Goal: Transaction & Acquisition: Purchase product/service

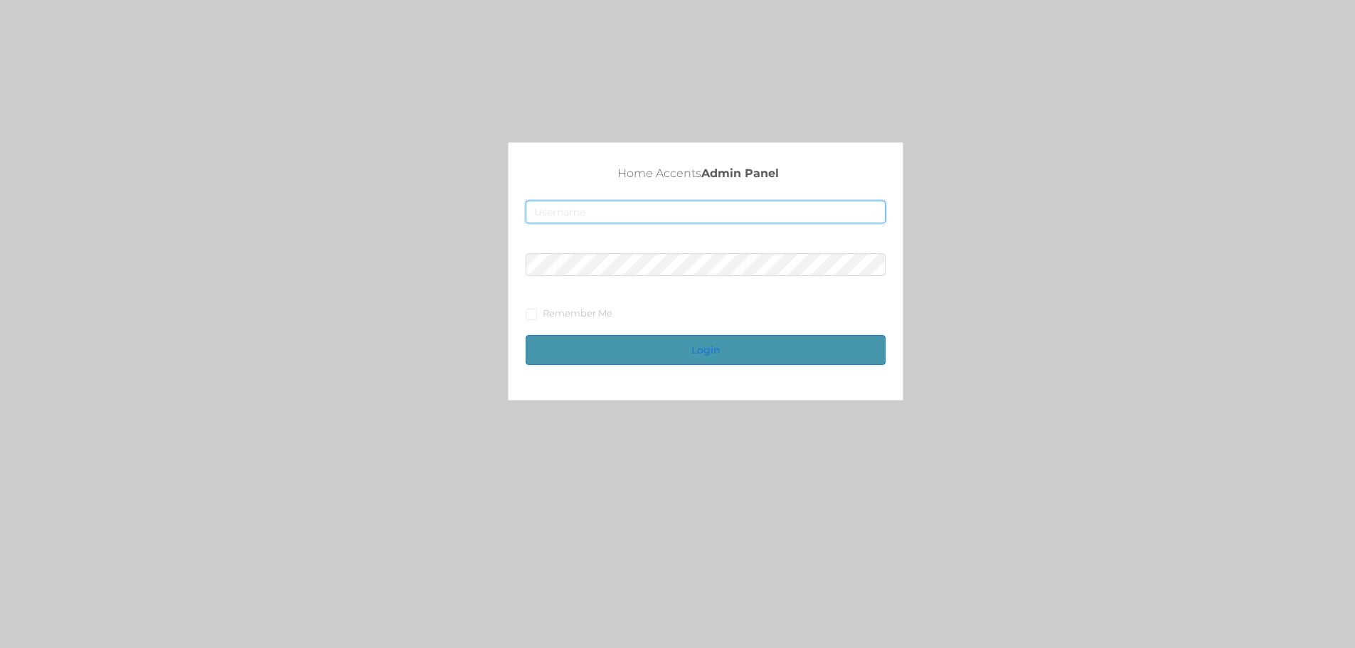
type input "merch2@accents.pw"
click at [660, 349] on button "Login" at bounding box center [706, 350] width 360 height 30
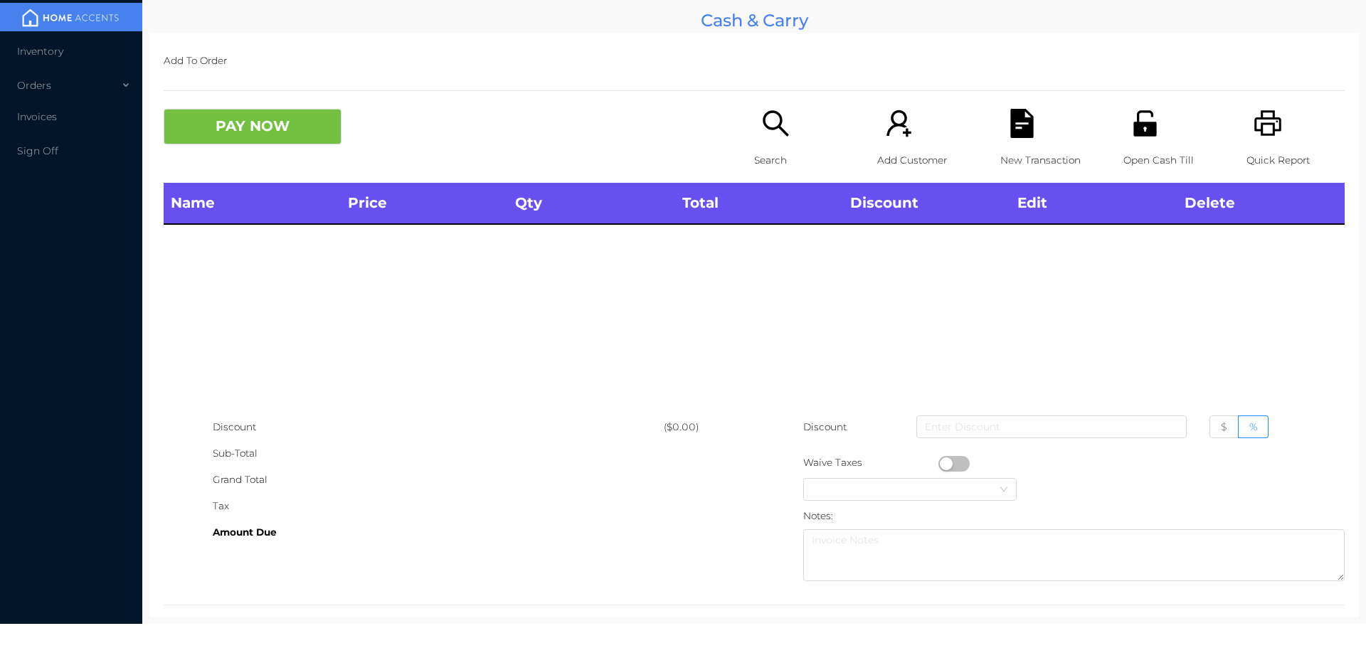
click at [769, 122] on icon "icon: search" at bounding box center [775, 123] width 29 height 29
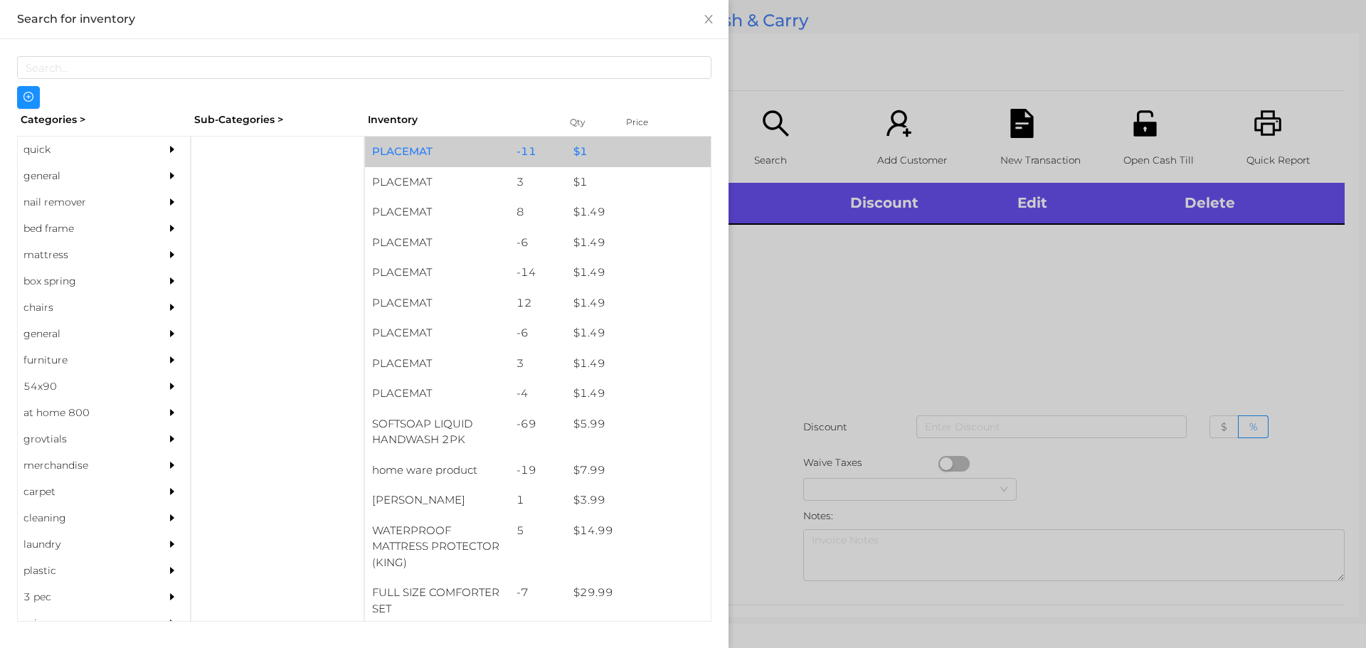
click at [445, 157] on div "PLACEMAT" at bounding box center [437, 152] width 144 height 31
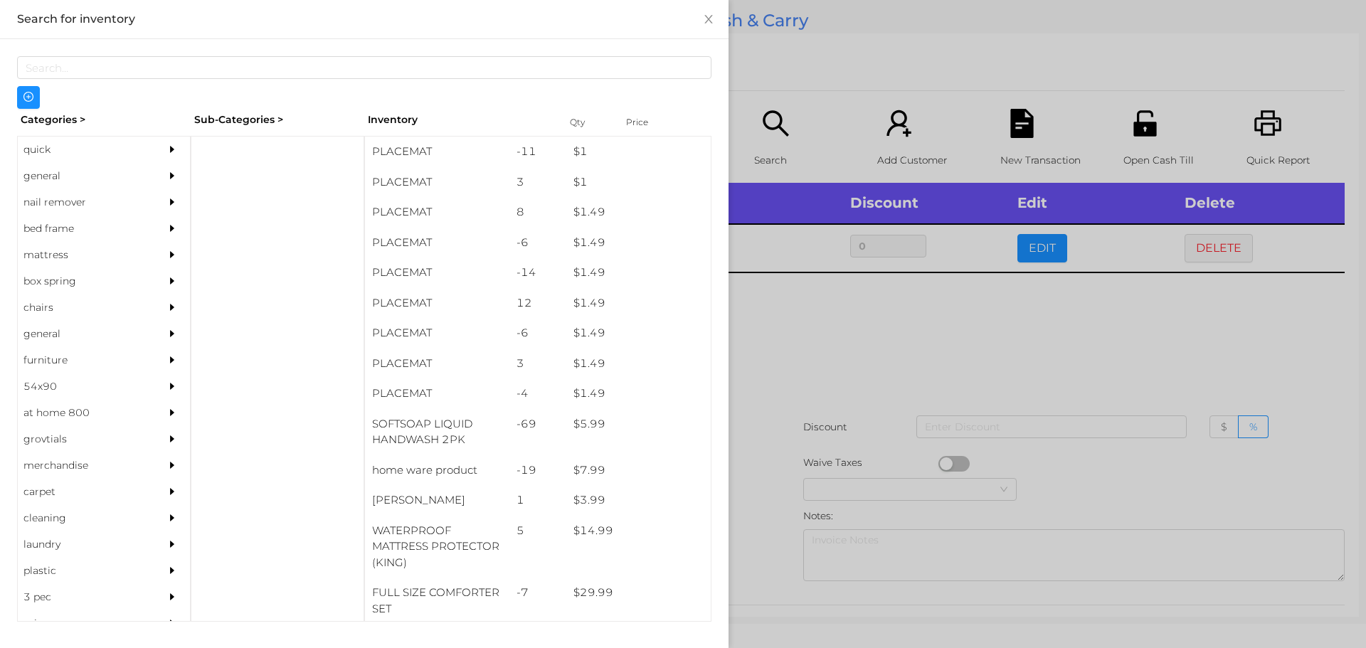
click at [1058, 427] on div at bounding box center [683, 324] width 1366 height 648
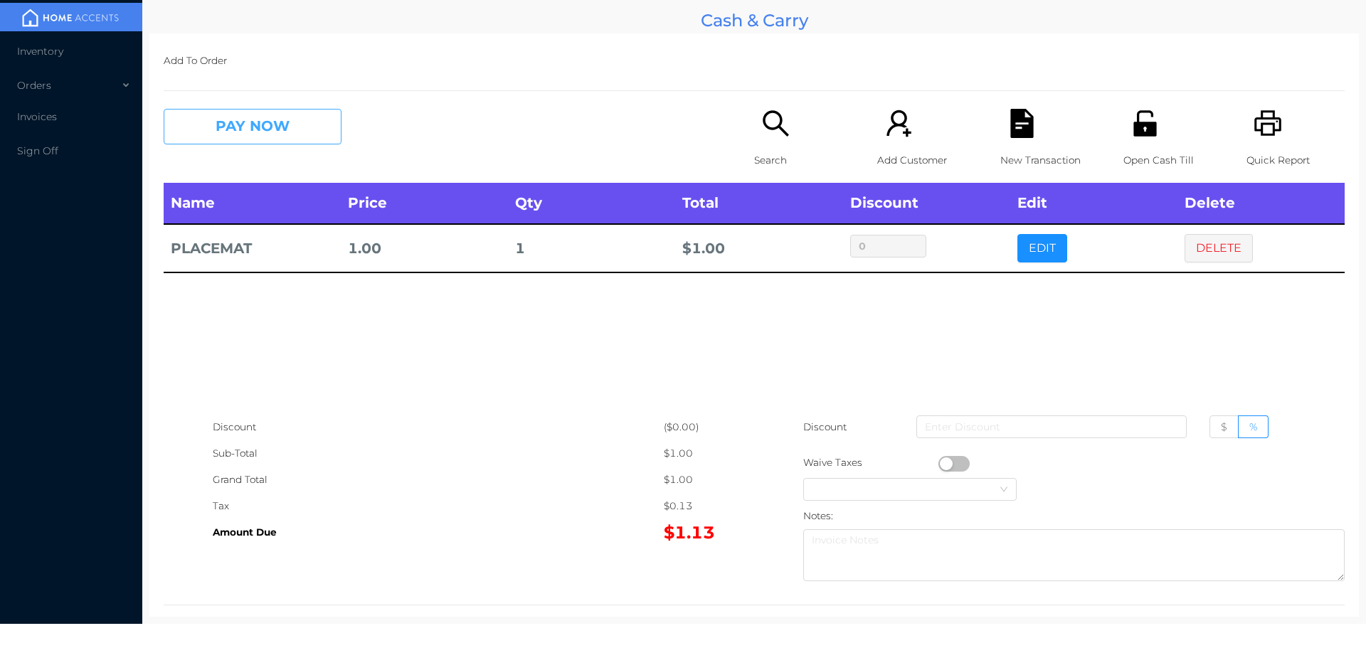
click at [232, 127] on button "PAY NOW" at bounding box center [253, 127] width 178 height 36
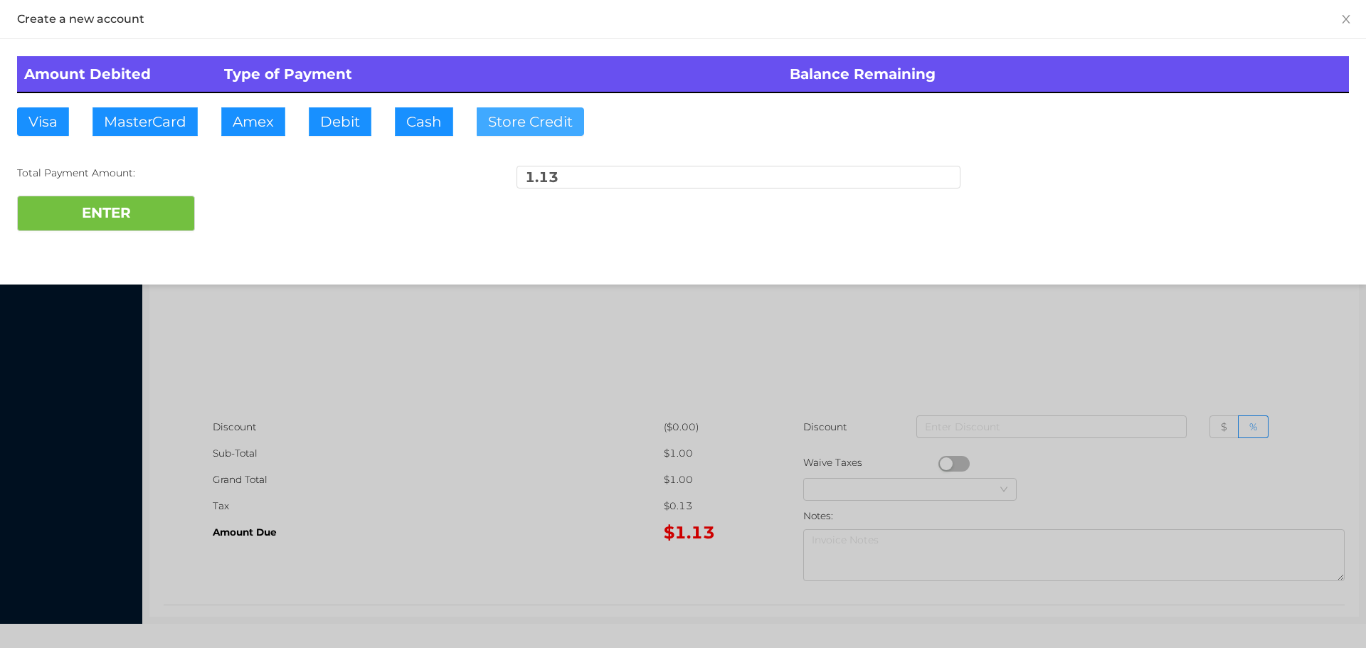
click at [504, 117] on button "Store Credit" at bounding box center [530, 121] width 107 height 28
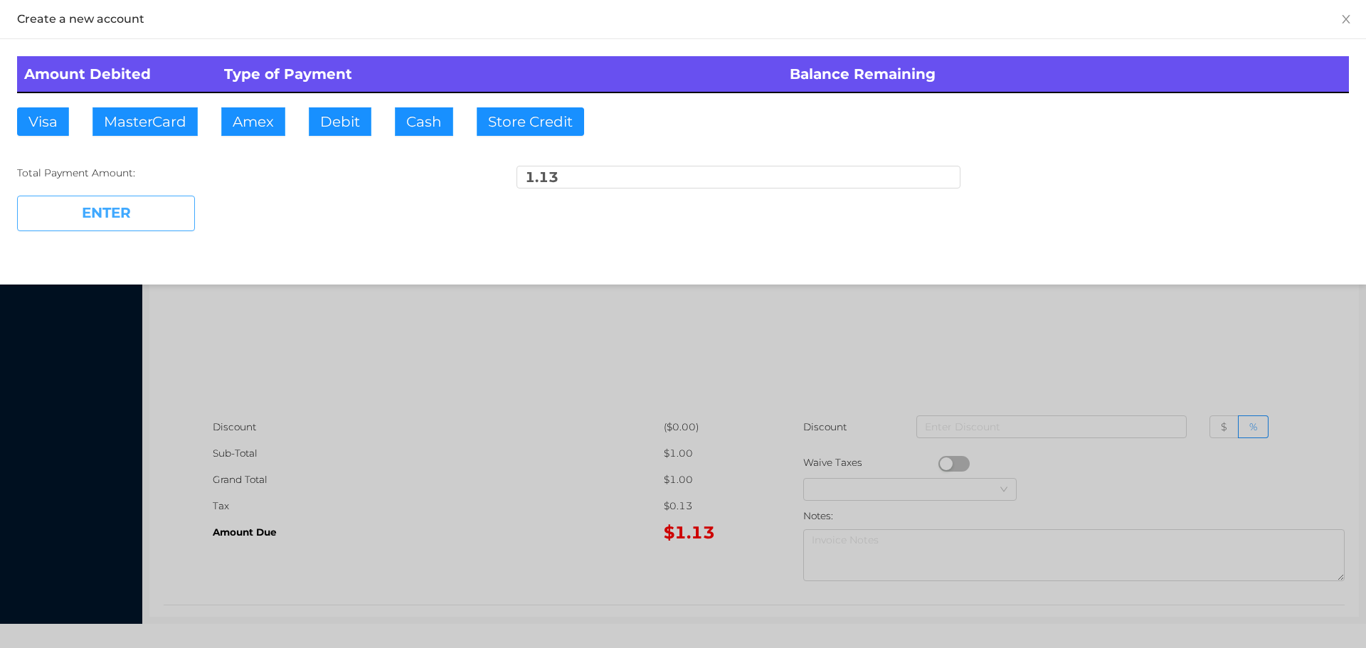
click at [169, 213] on button "ENTER" at bounding box center [106, 214] width 178 height 36
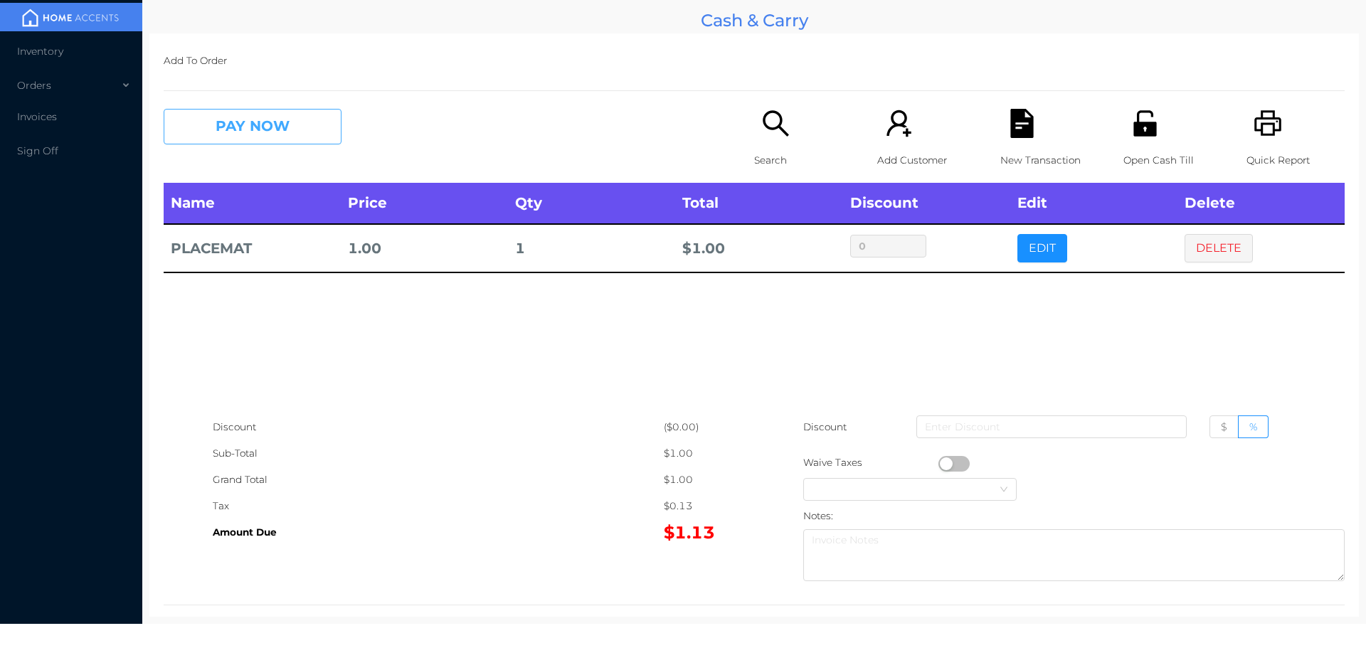
click at [243, 128] on button "PAY NOW" at bounding box center [253, 127] width 178 height 36
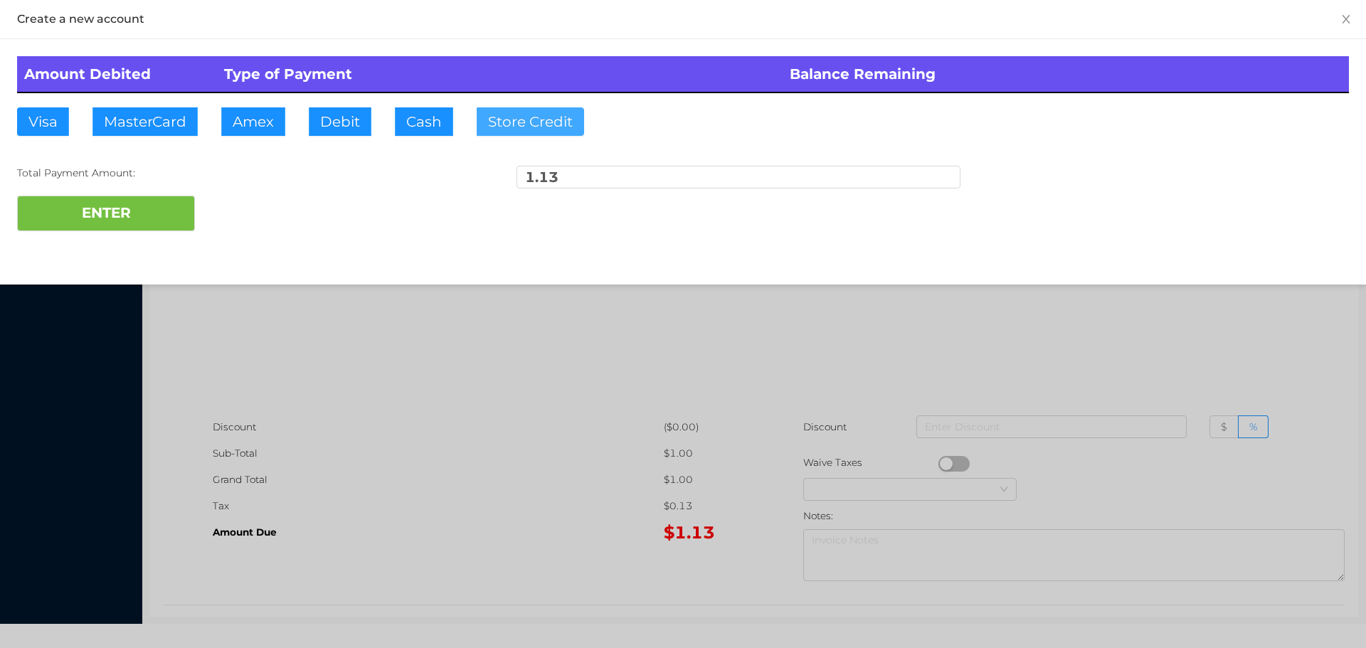
click at [536, 117] on button "Store Credit" at bounding box center [530, 121] width 107 height 28
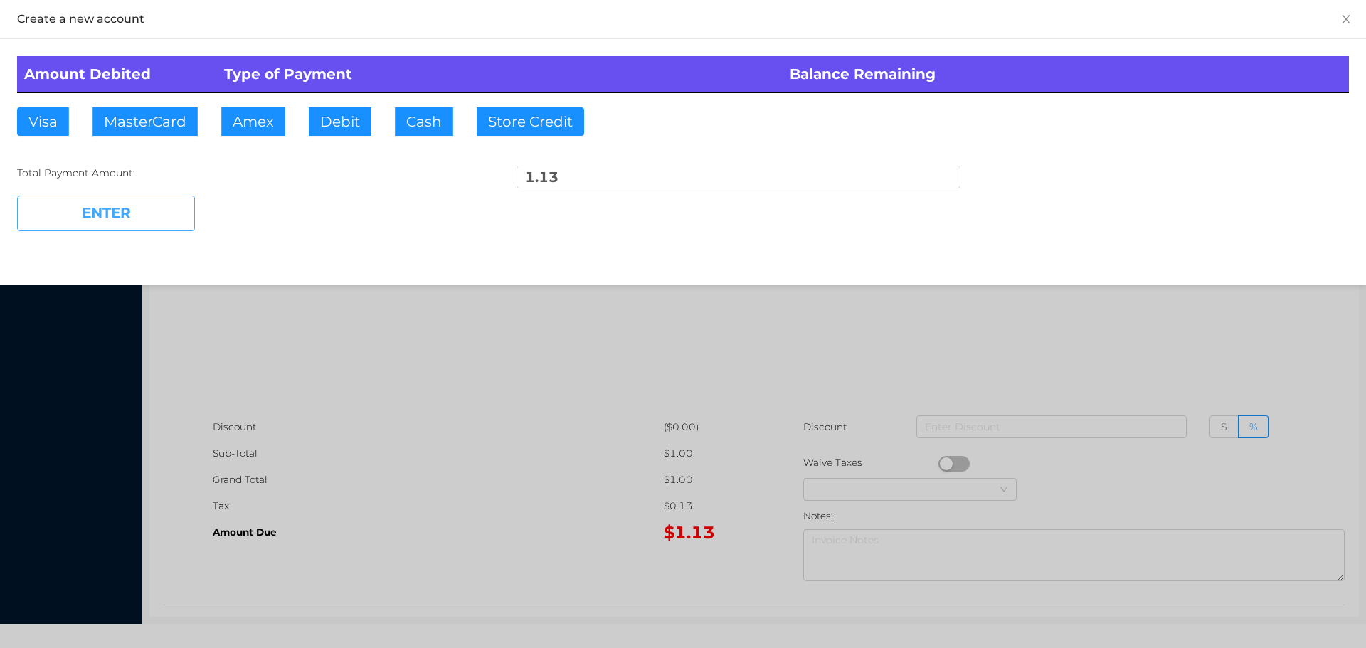
click at [155, 223] on button "ENTER" at bounding box center [106, 214] width 178 height 36
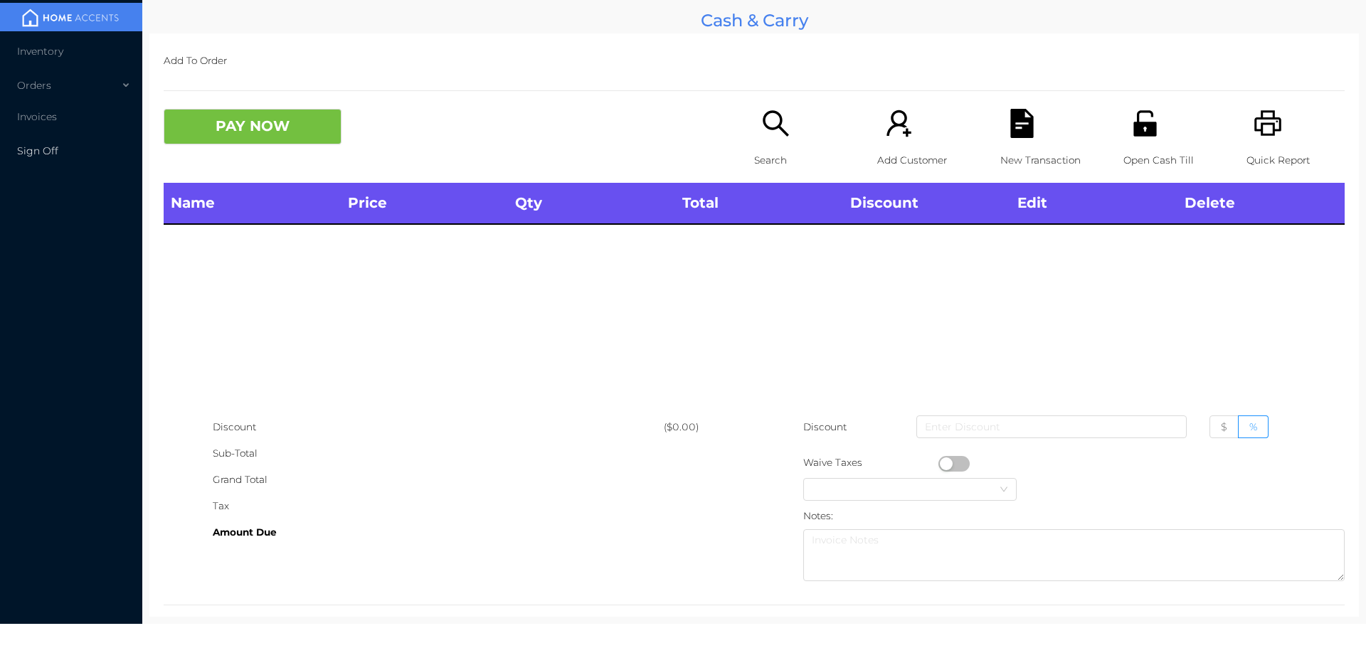
click at [55, 147] on span "Sign Off" at bounding box center [37, 150] width 41 height 13
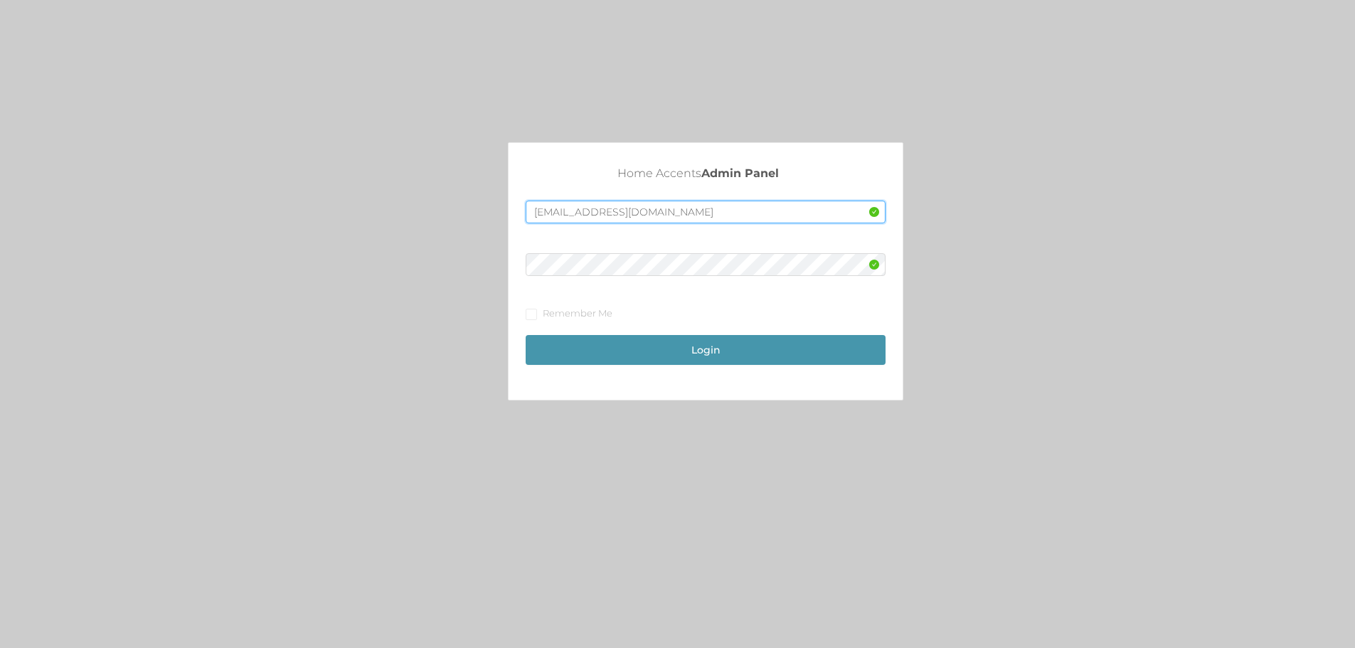
drag, startPoint x: 571, startPoint y: 213, endPoint x: 623, endPoint y: 223, distance: 52.1
click at [571, 213] on input "merch2@accents.pw" at bounding box center [706, 212] width 360 height 23
type input "merch1@accents.pw"
click at [680, 356] on button "Login" at bounding box center [706, 350] width 360 height 30
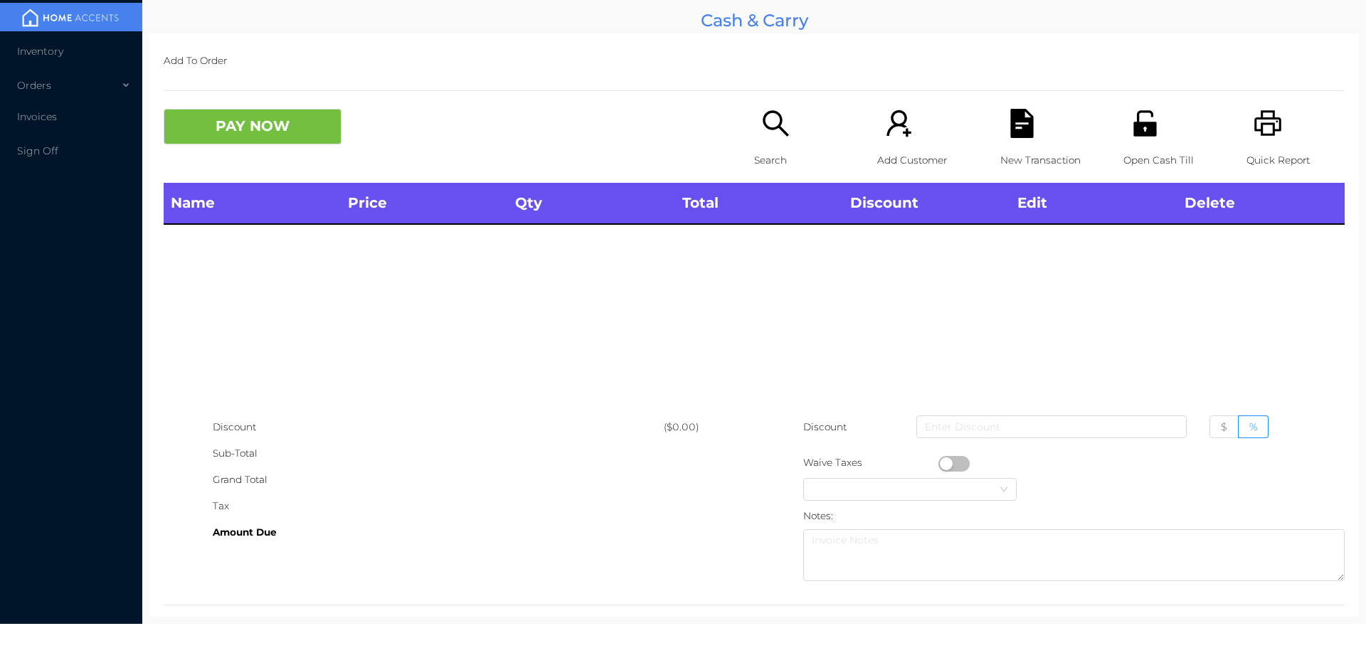
click at [771, 129] on icon "icon: search" at bounding box center [776, 123] width 26 height 26
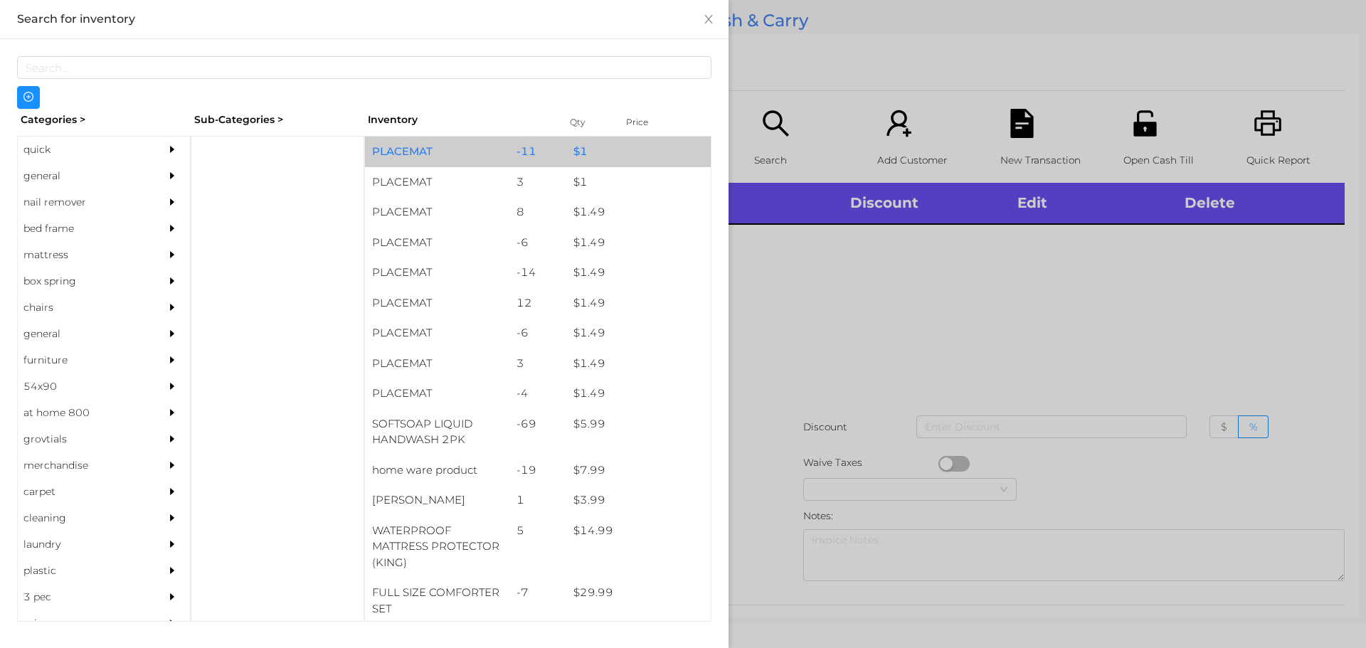
click at [418, 150] on div "PLACEMAT" at bounding box center [437, 152] width 144 height 31
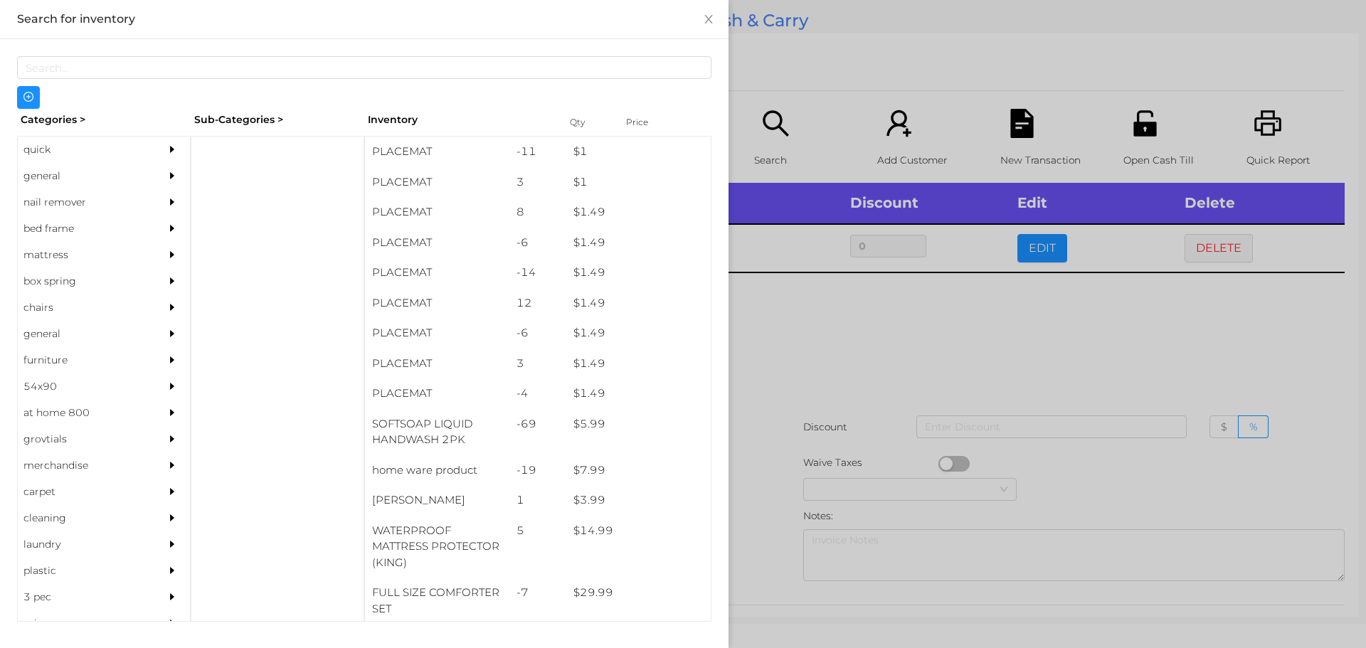
click at [867, 326] on div at bounding box center [683, 324] width 1366 height 648
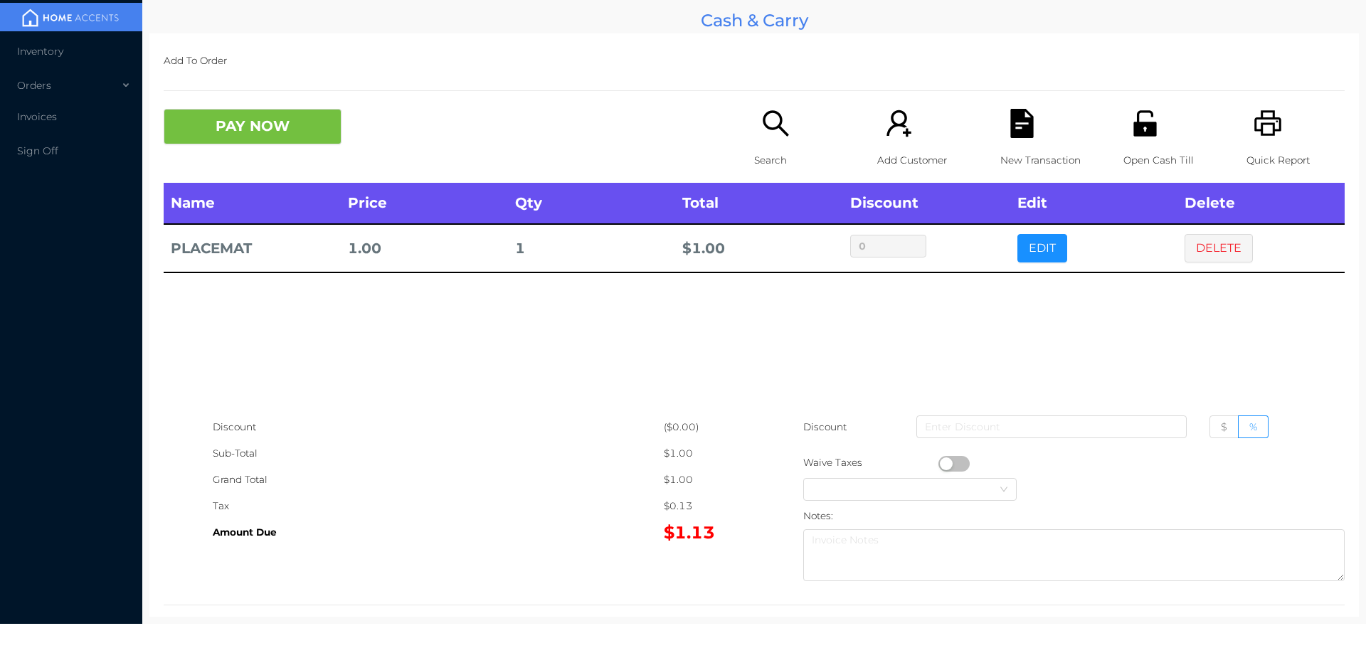
click at [202, 264] on td "PLACEMAT" at bounding box center [252, 248] width 177 height 48
click at [239, 122] on button "PAY NOW" at bounding box center [253, 127] width 178 height 36
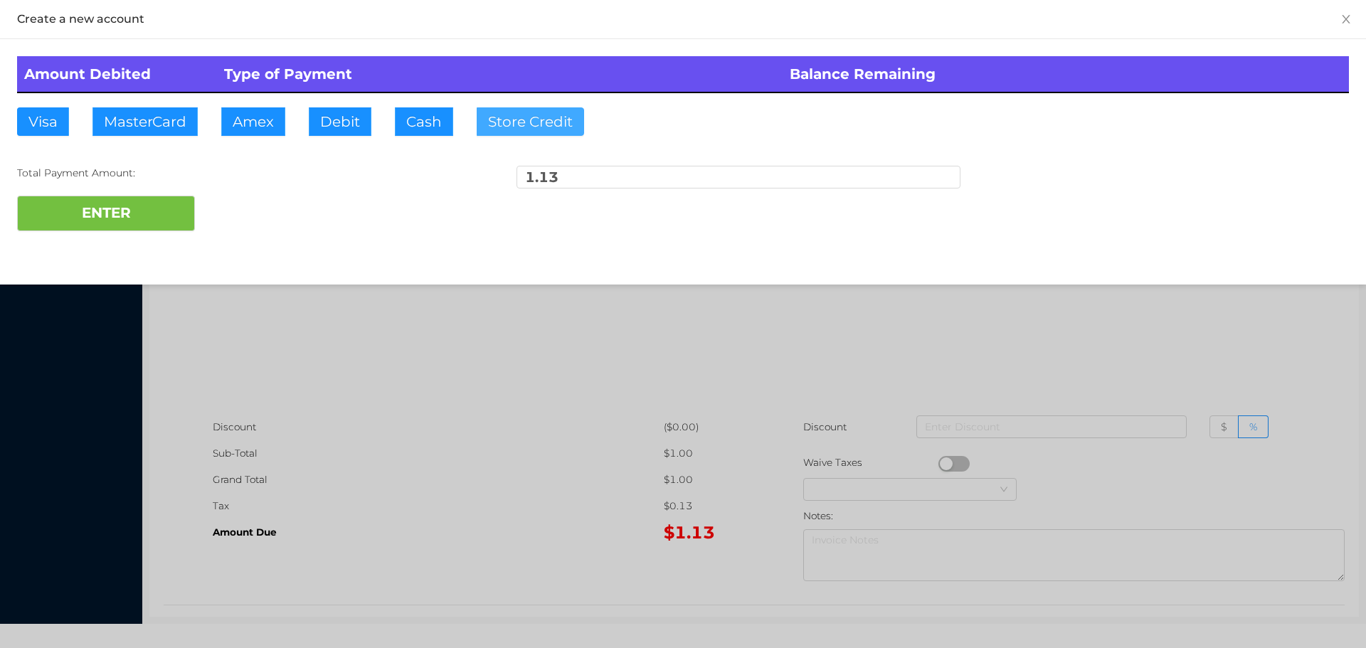
click at [524, 125] on button "Store Credit" at bounding box center [530, 121] width 107 height 28
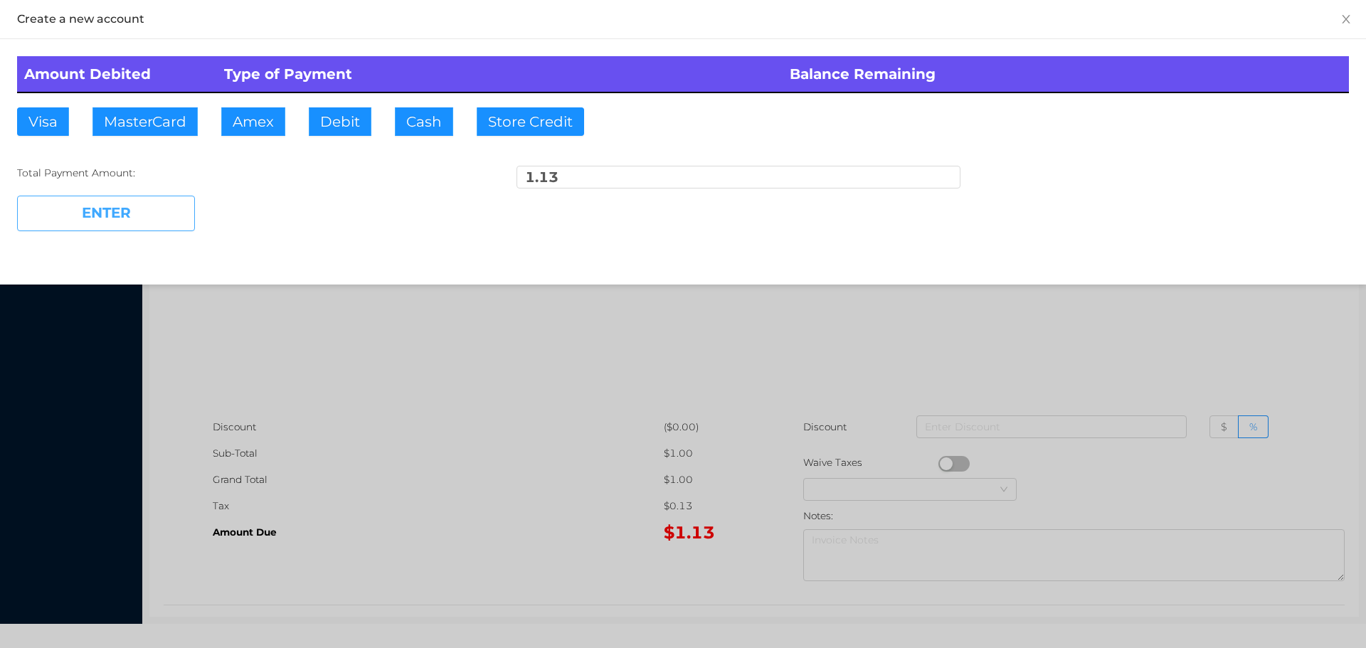
click at [122, 214] on button "ENTER" at bounding box center [106, 214] width 178 height 36
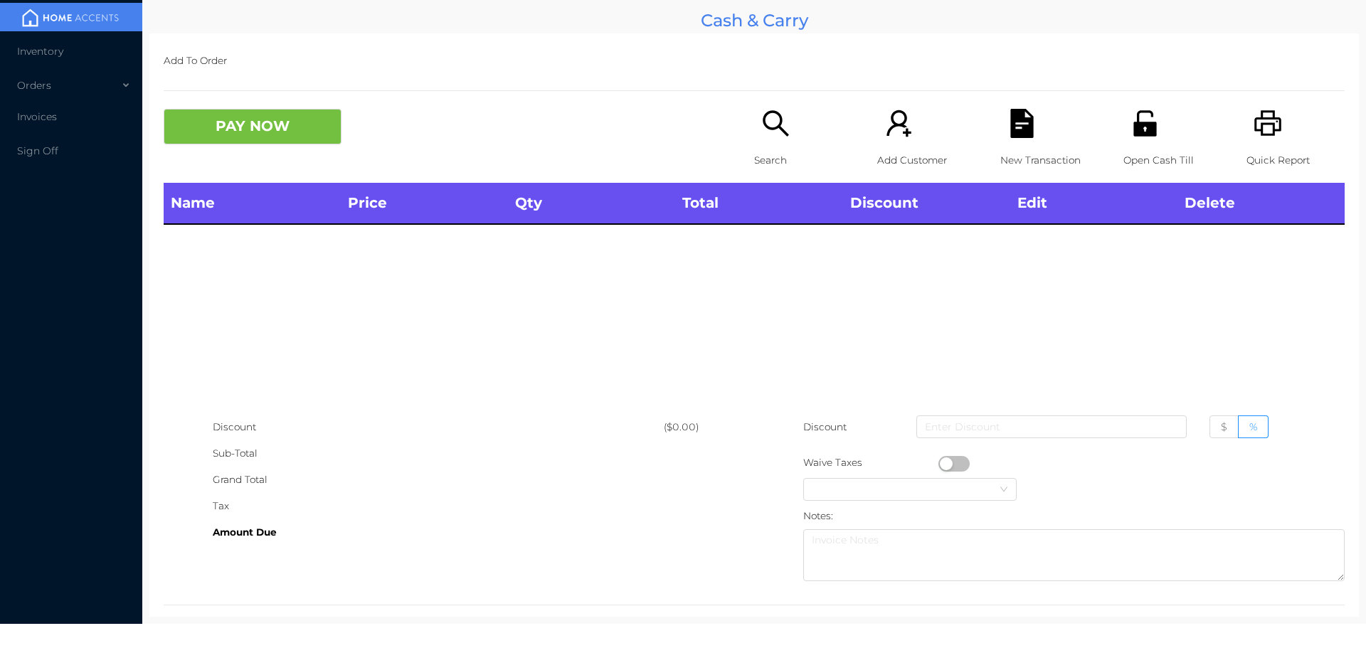
click at [36, 144] on span "Sign Off" at bounding box center [37, 150] width 41 height 13
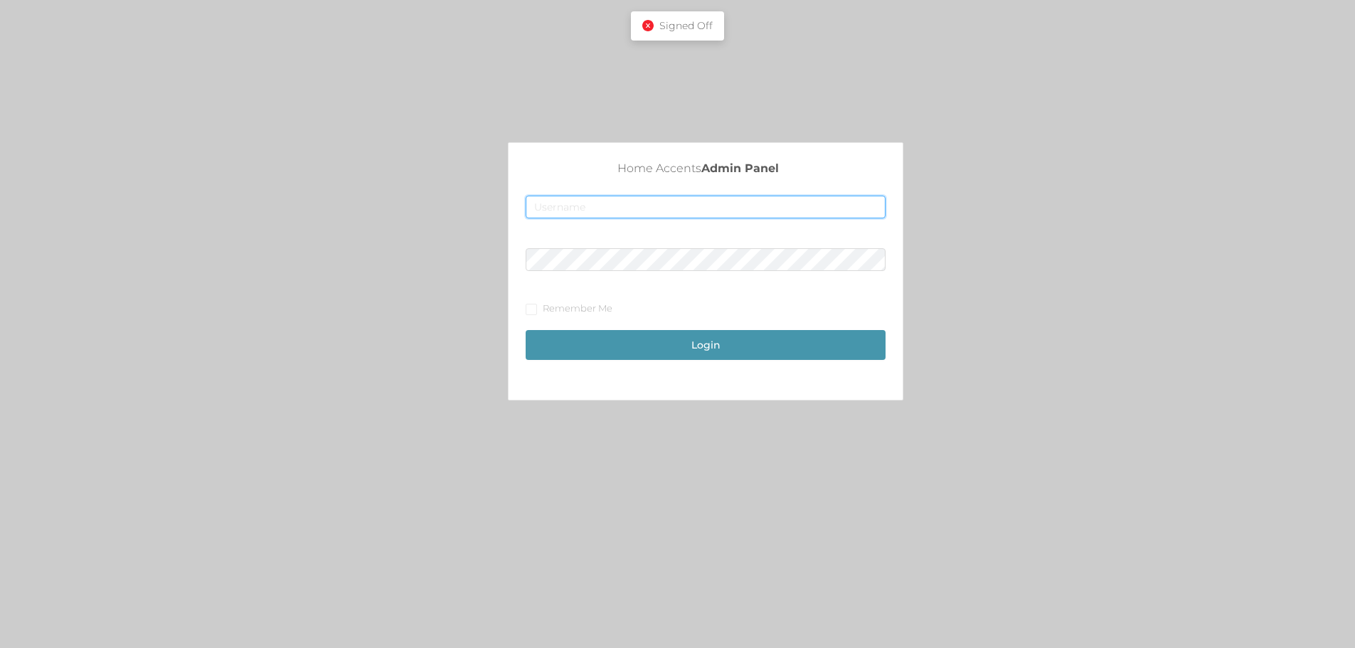
type input "merch1@accents.pw"
click at [735, 346] on button "Login" at bounding box center [706, 345] width 360 height 30
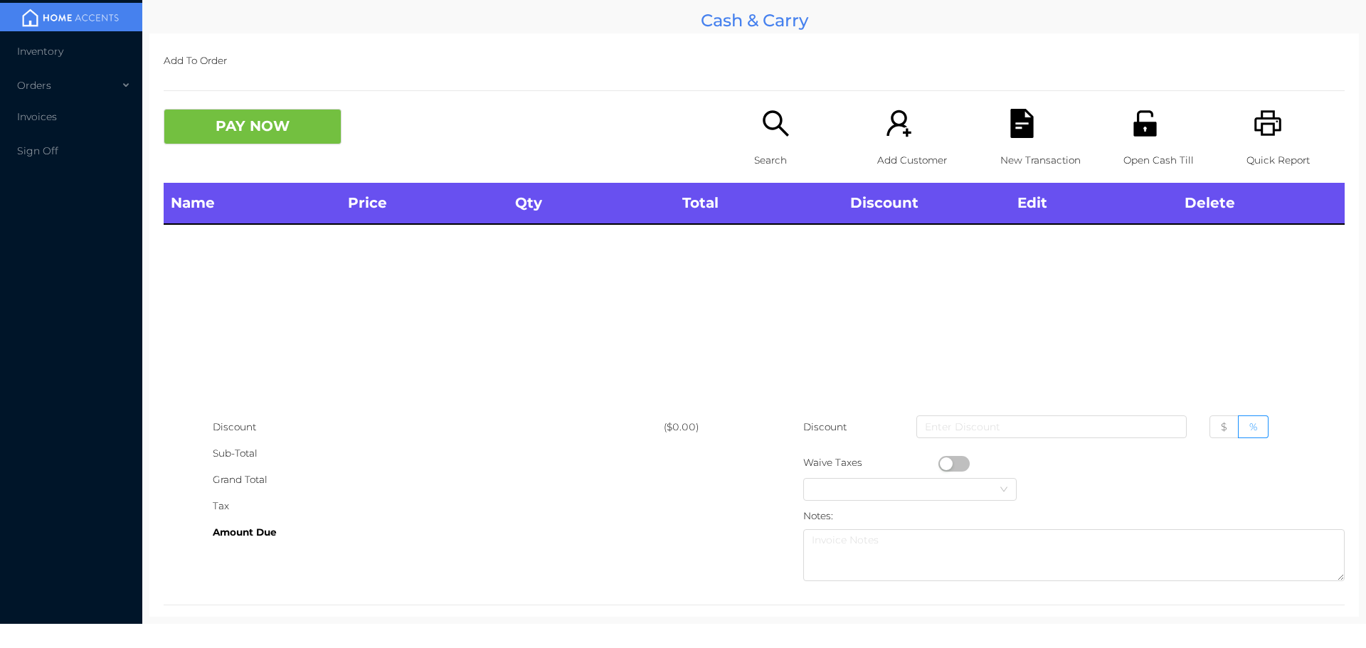
click at [766, 125] on icon "icon: search" at bounding box center [775, 123] width 29 height 29
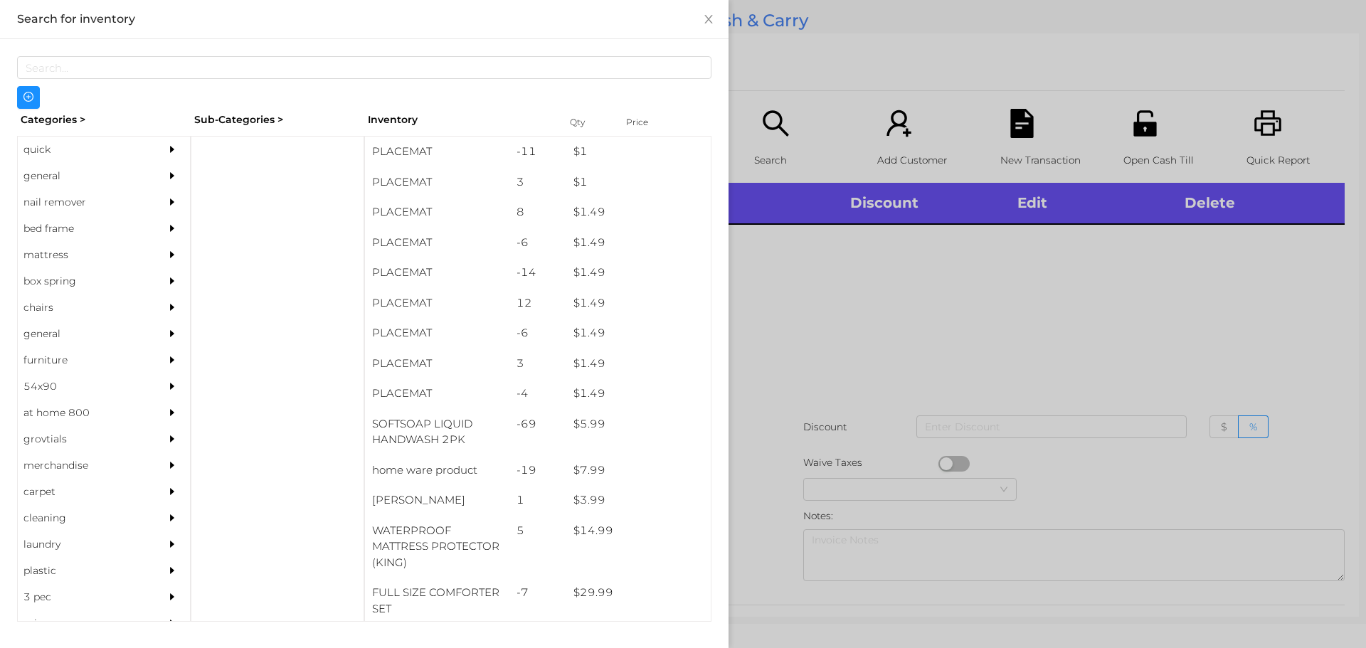
click at [800, 314] on div at bounding box center [683, 324] width 1366 height 648
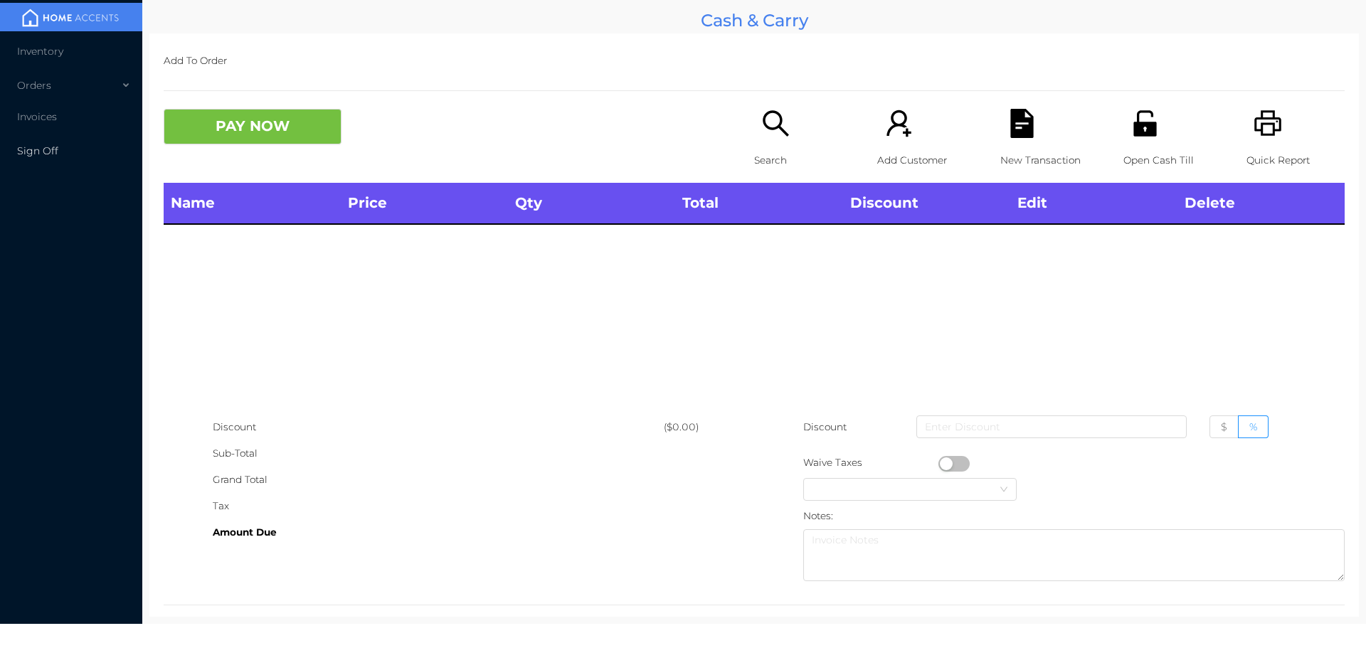
click at [21, 157] on li "Sign Off" at bounding box center [71, 151] width 142 height 28
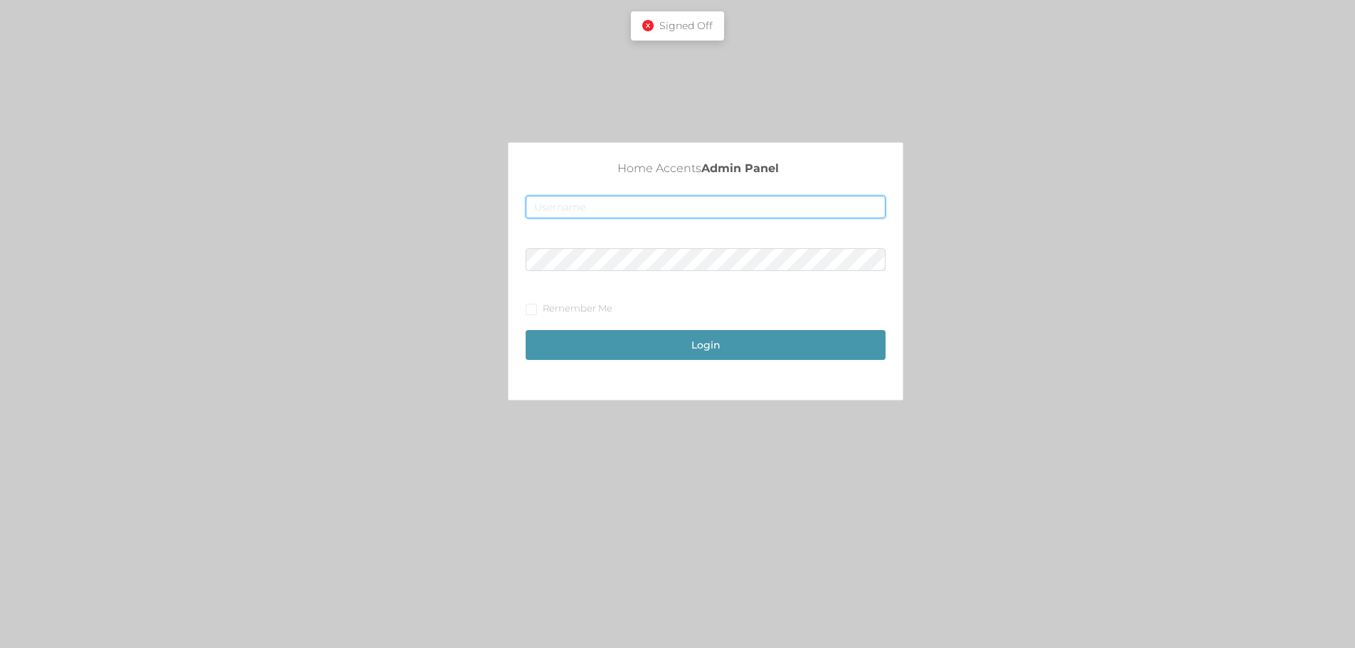
type input "merch1@accents.pw"
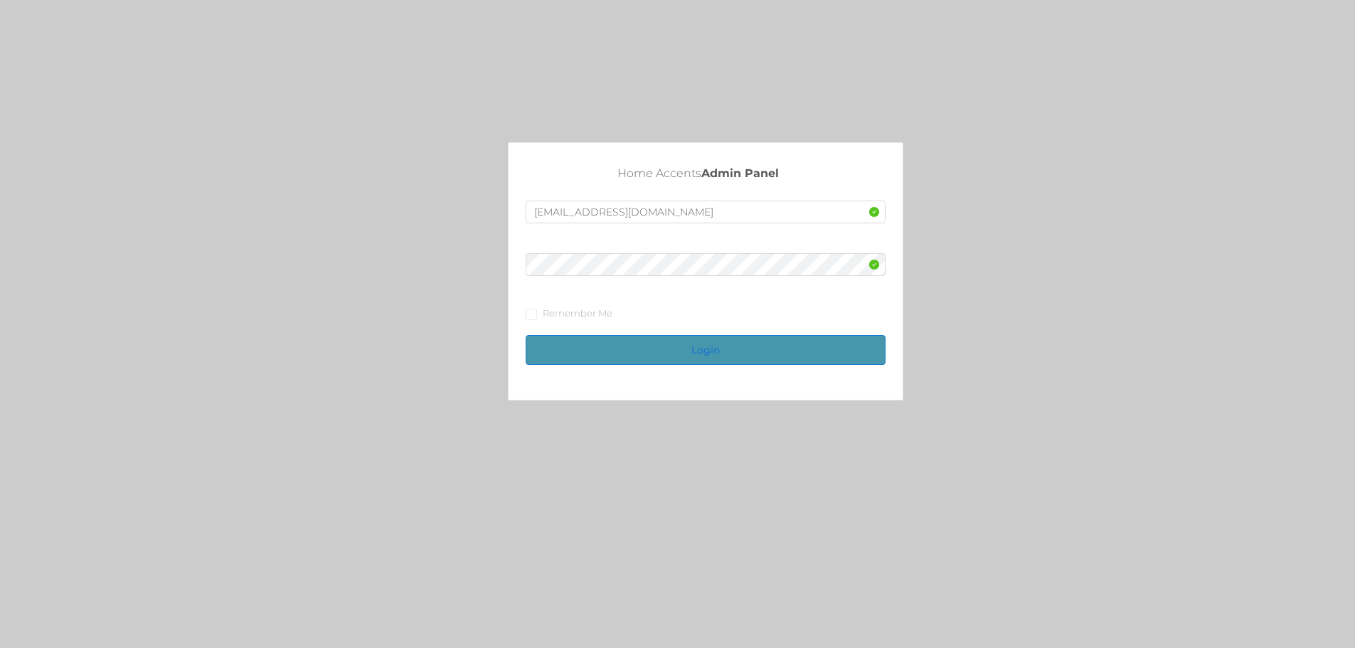
click at [740, 344] on button "Login" at bounding box center [706, 350] width 360 height 30
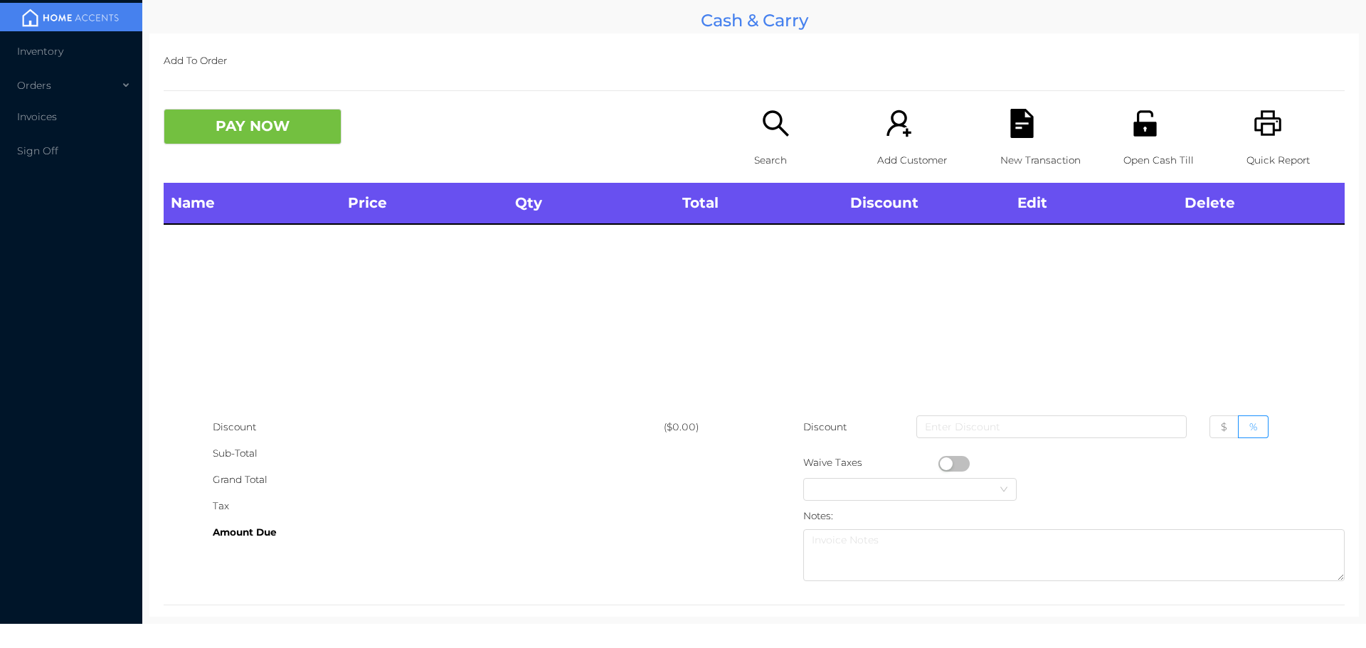
click at [773, 125] on icon "icon: search" at bounding box center [776, 123] width 26 height 26
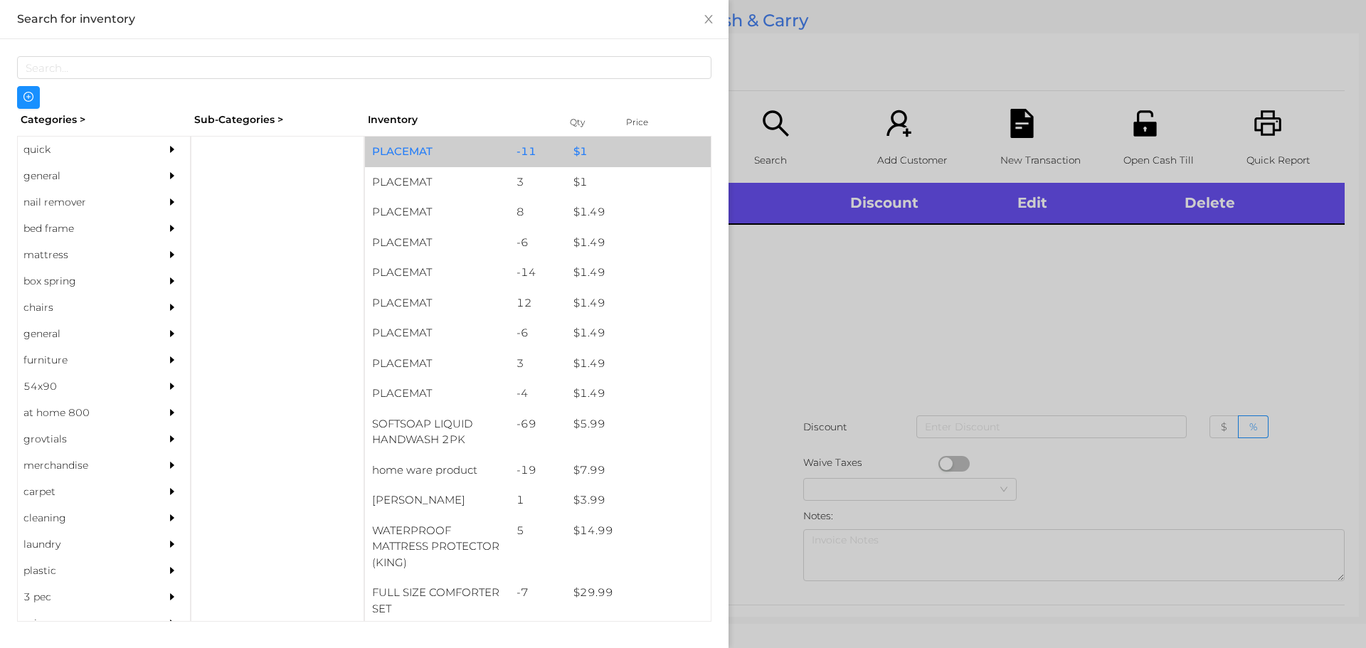
click at [434, 156] on div "PLACEMAT" at bounding box center [437, 152] width 144 height 31
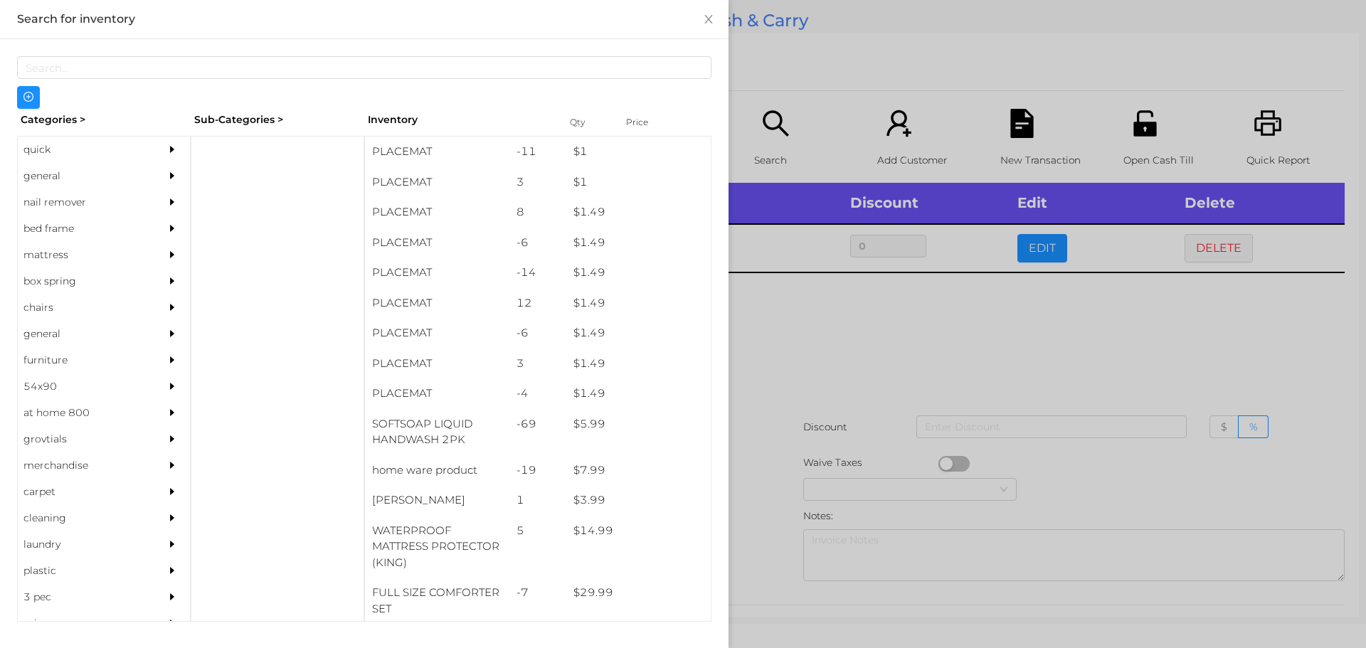
click at [741, 307] on div at bounding box center [683, 324] width 1366 height 648
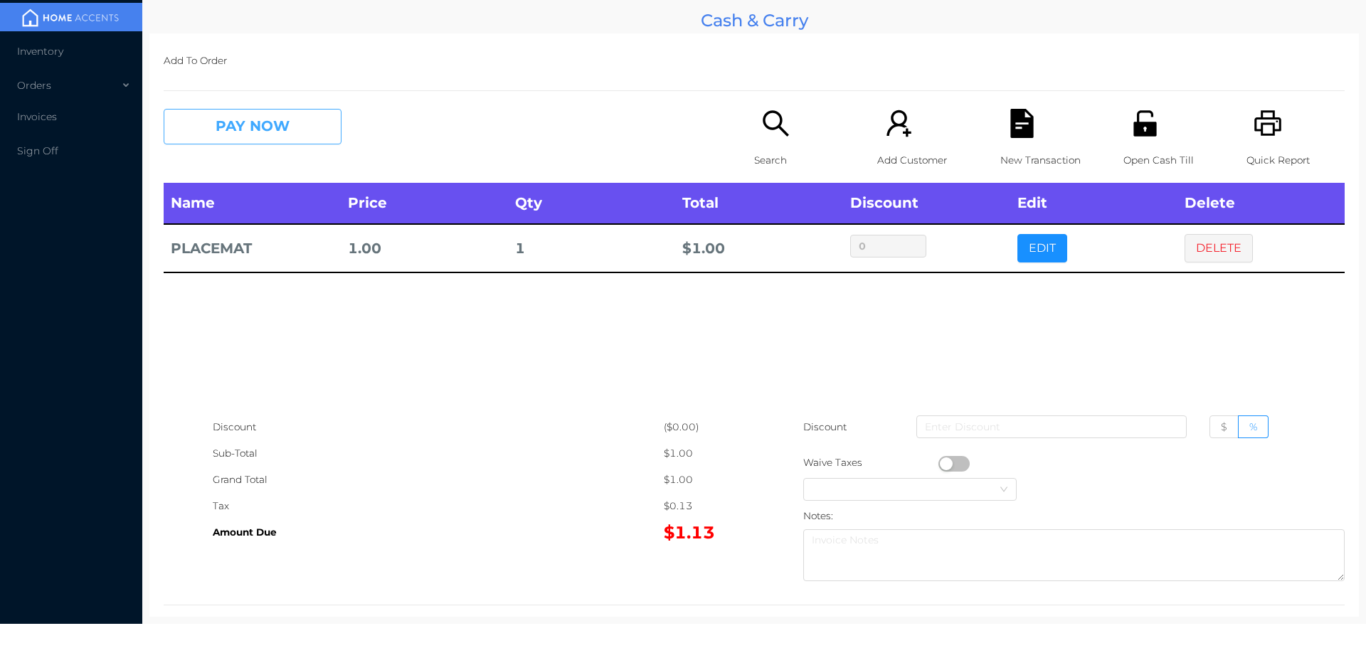
click at [317, 125] on button "PAY NOW" at bounding box center [253, 127] width 178 height 36
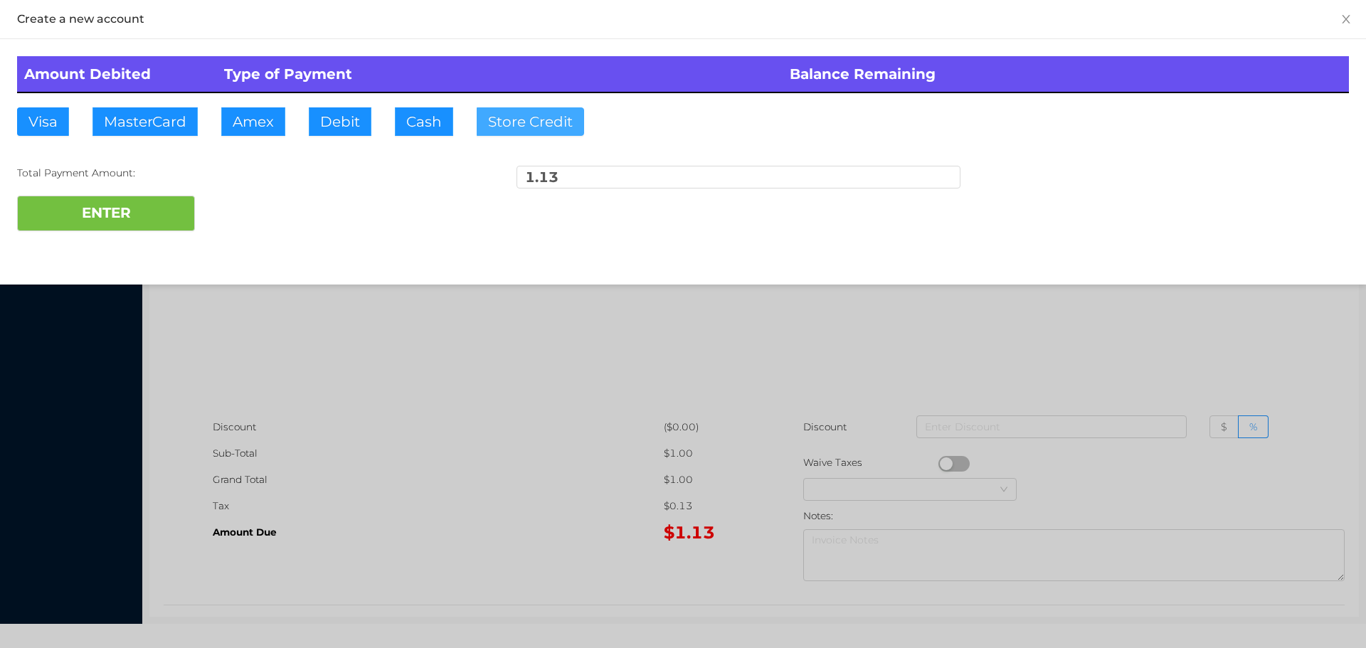
click at [510, 120] on button "Store Credit" at bounding box center [530, 121] width 107 height 28
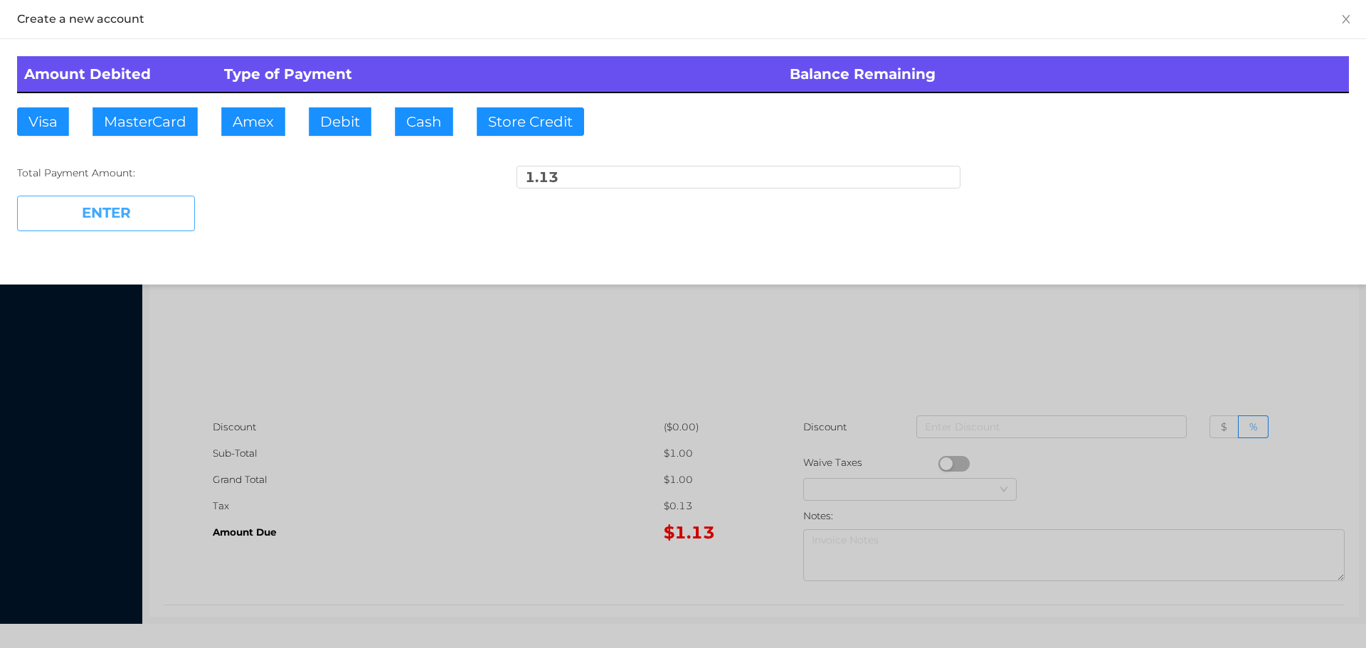
click at [174, 212] on button "ENTER" at bounding box center [106, 214] width 178 height 36
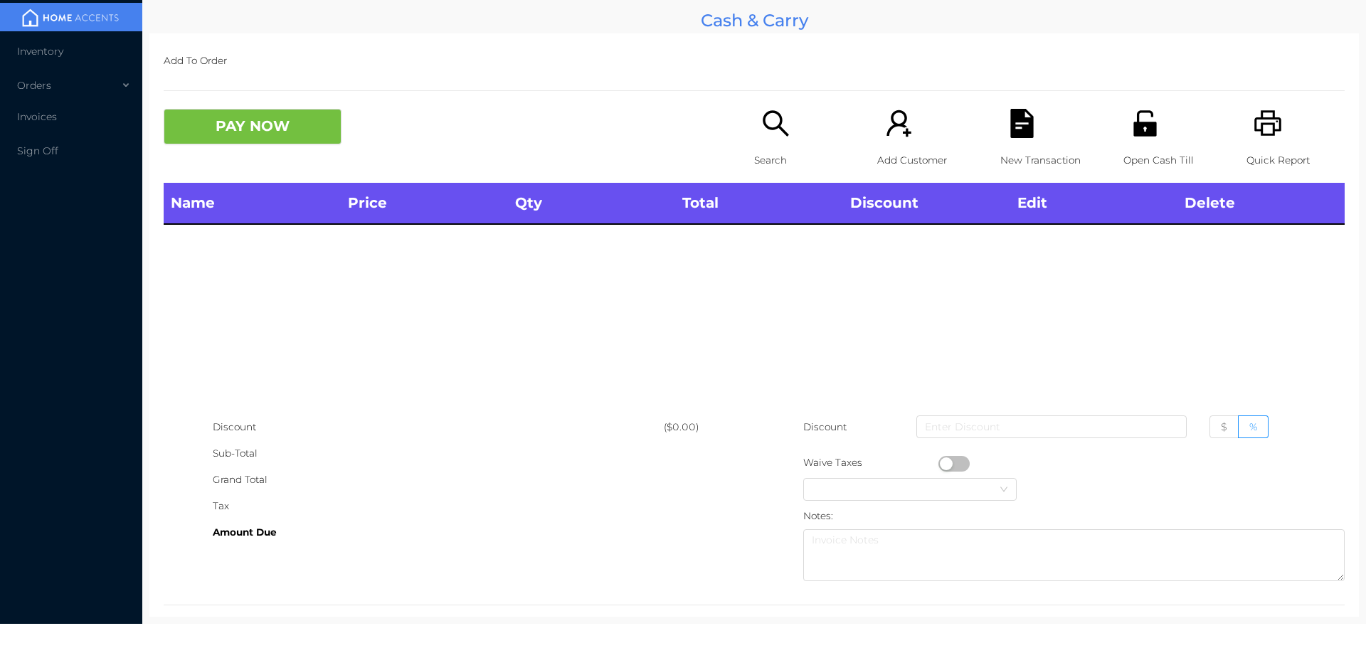
click at [1138, 132] on icon "icon: unlock" at bounding box center [1144, 123] width 23 height 26
